Goal: Information Seeking & Learning: Learn about a topic

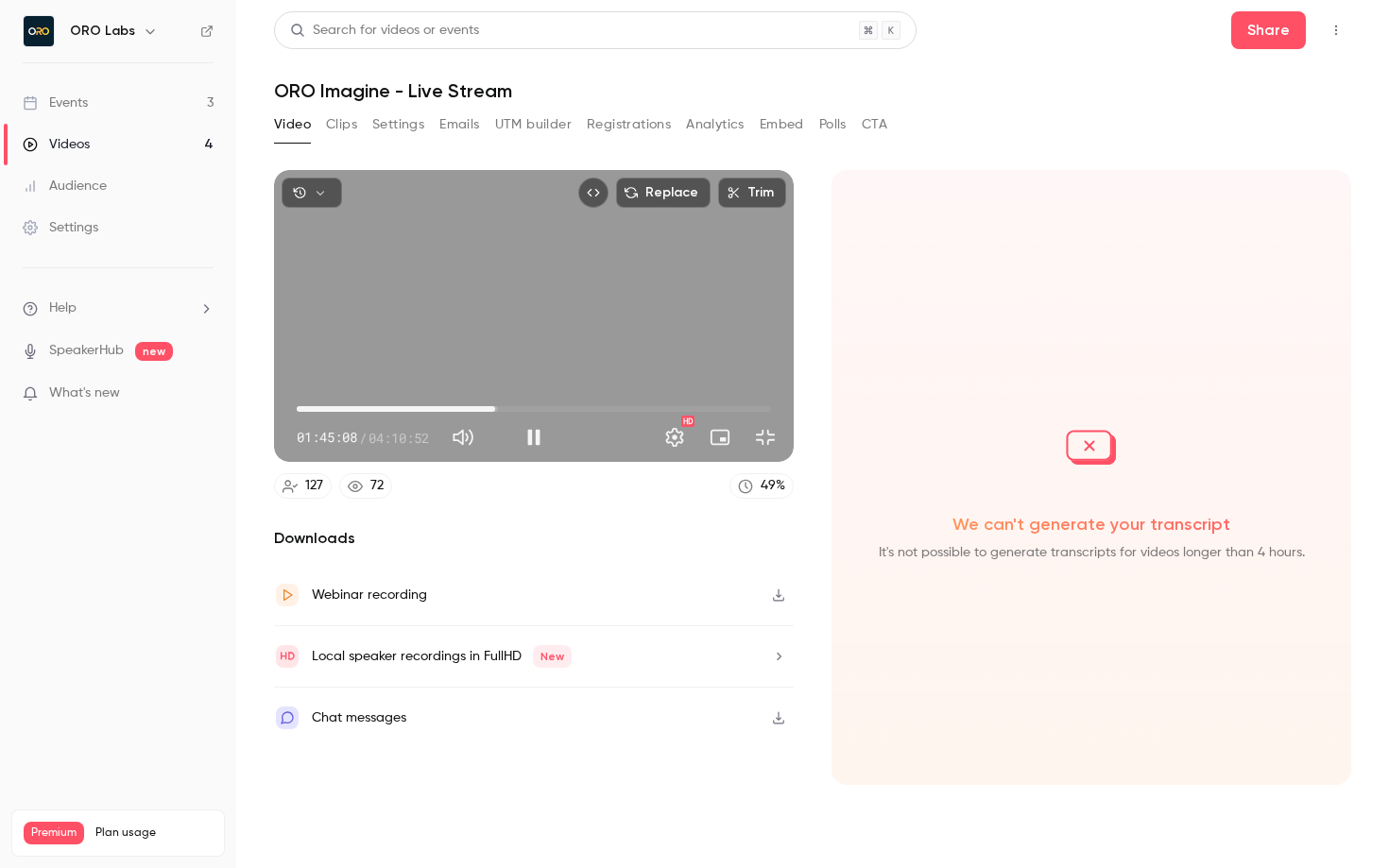
click at [498, 412] on span "01:45:08" at bounding box center [495, 409] width 6 height 6
click at [607, 424] on span "01:45:09" at bounding box center [534, 408] width 475 height 31
click at [622, 424] on span "01:49:13" at bounding box center [534, 408] width 475 height 31
click at [631, 424] on span "01:53:36" at bounding box center [534, 408] width 475 height 31
click at [643, 424] on span "01:53:37" at bounding box center [534, 408] width 475 height 31
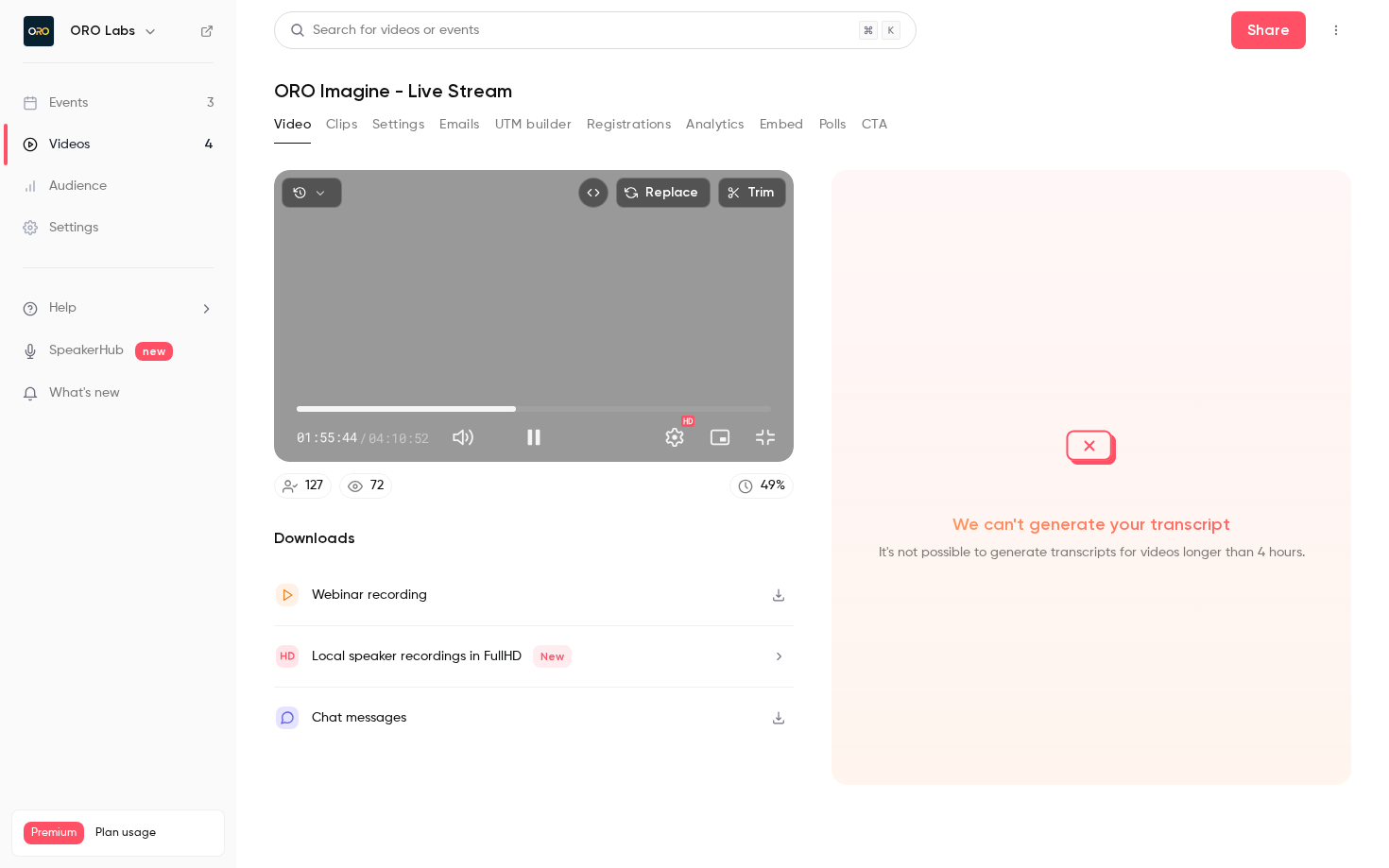
click at [519, 412] on span "01:55:44" at bounding box center [516, 409] width 6 height 6
click at [664, 424] on span "01:56:58" at bounding box center [534, 408] width 475 height 31
click at [680, 424] on span "02:02:47" at bounding box center [534, 408] width 475 height 31
click at [691, 424] on span "02:04:43" at bounding box center [534, 408] width 475 height 31
click at [704, 424] on span "02:04:44" at bounding box center [534, 408] width 475 height 31
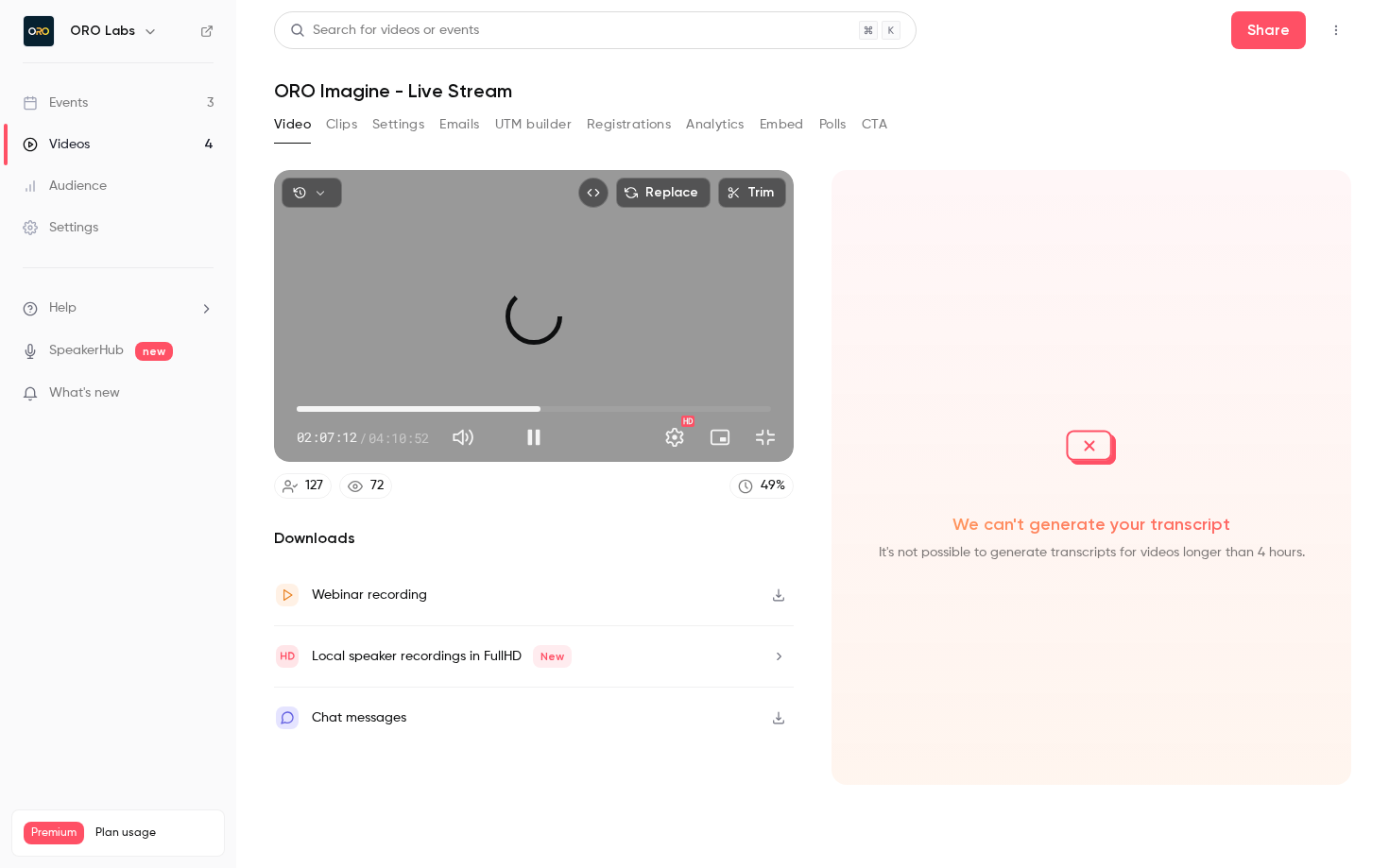
click at [713, 424] on span "02:08:57" at bounding box center [534, 408] width 475 height 31
click at [734, 424] on span "02:08:58" at bounding box center [534, 408] width 475 height 31
click at [755, 424] on span "02:16:54" at bounding box center [534, 408] width 475 height 31
click at [765, 424] on span "02:16:54" at bounding box center [534, 408] width 475 height 31
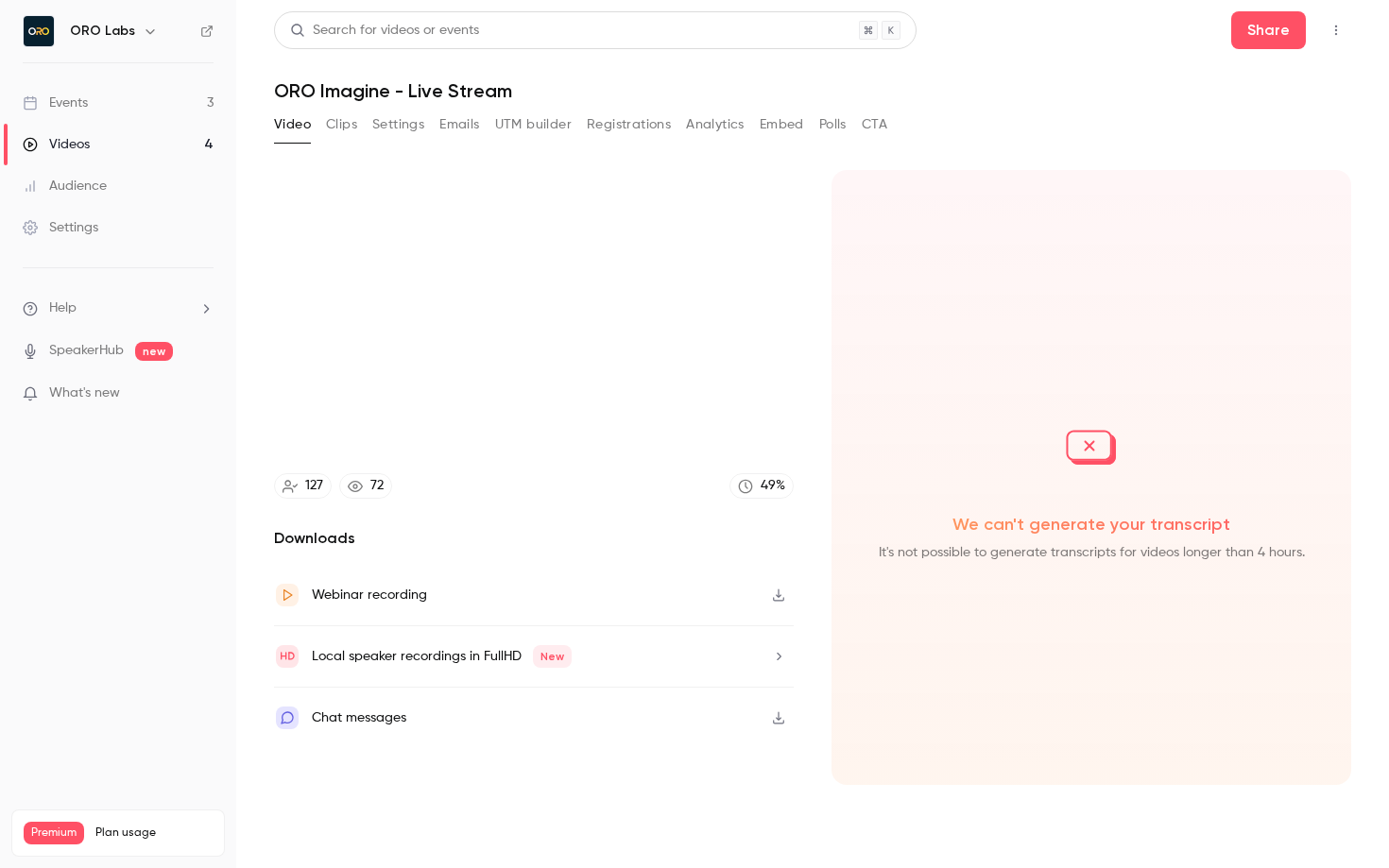
type input "*******"
